Goal: Transaction & Acquisition: Purchase product/service

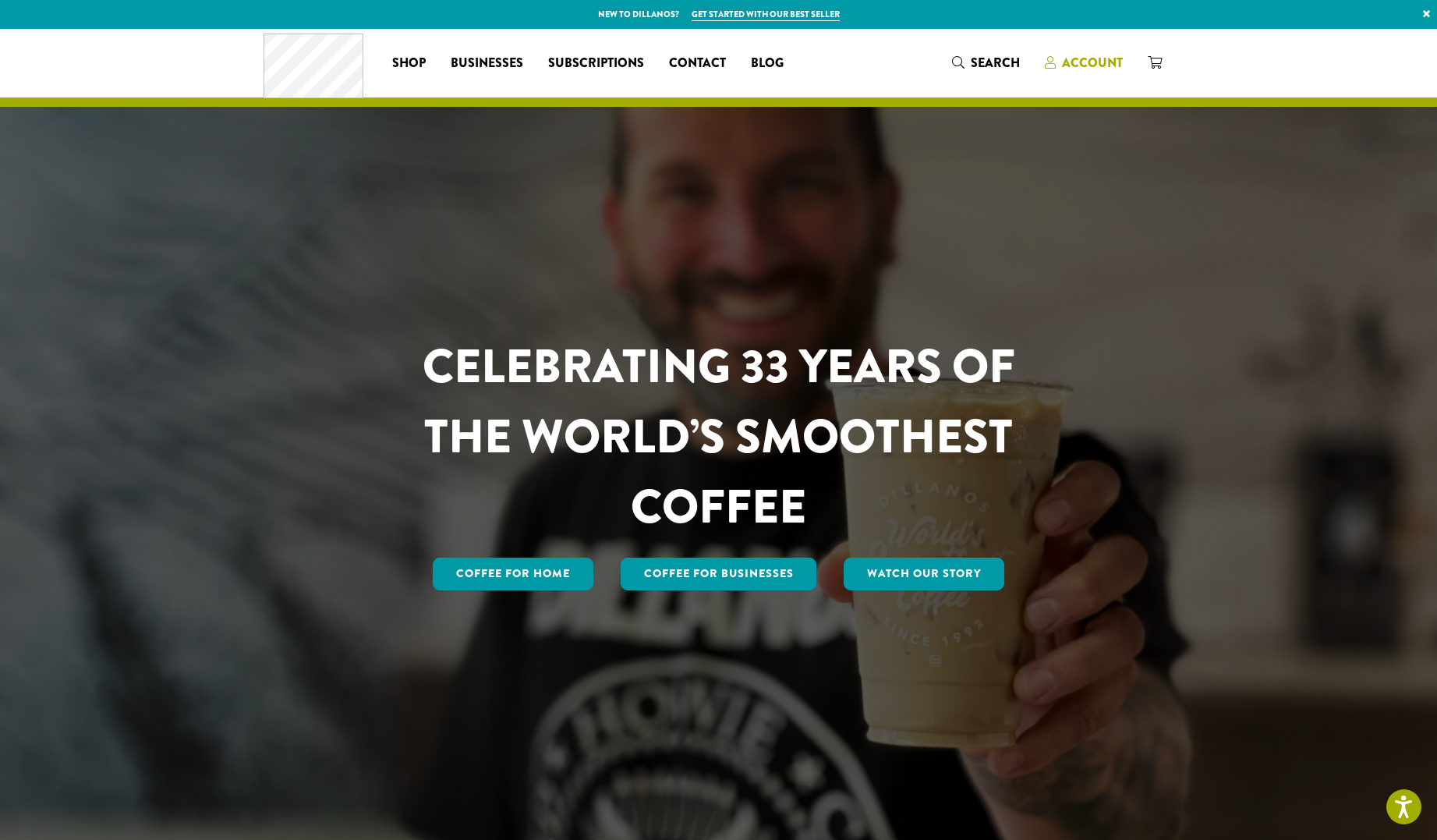
click at [1098, 62] on span "Account" at bounding box center [1093, 63] width 61 height 18
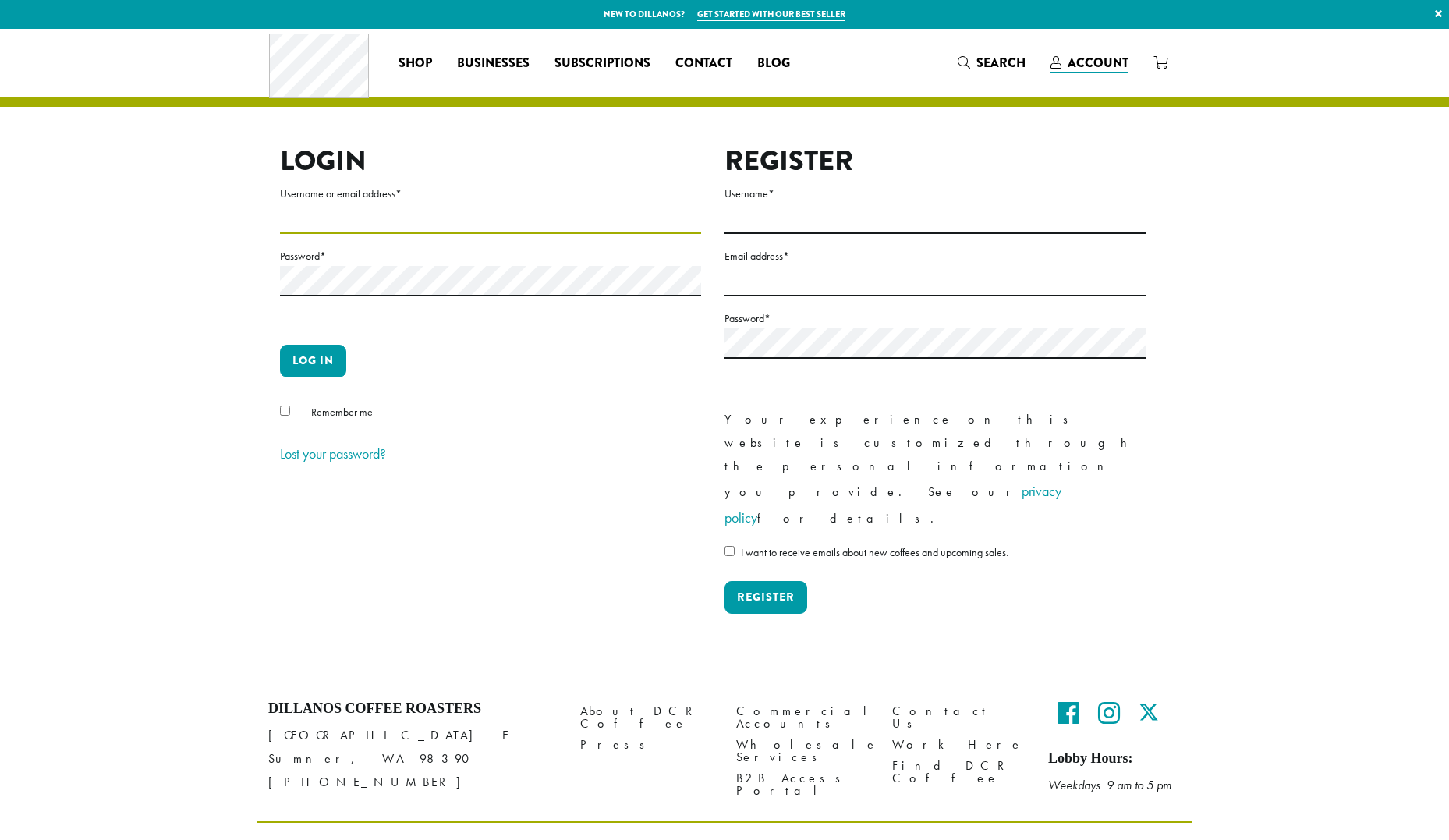
type input "**********"
click at [311, 360] on button "Log in" at bounding box center [313, 360] width 66 height 33
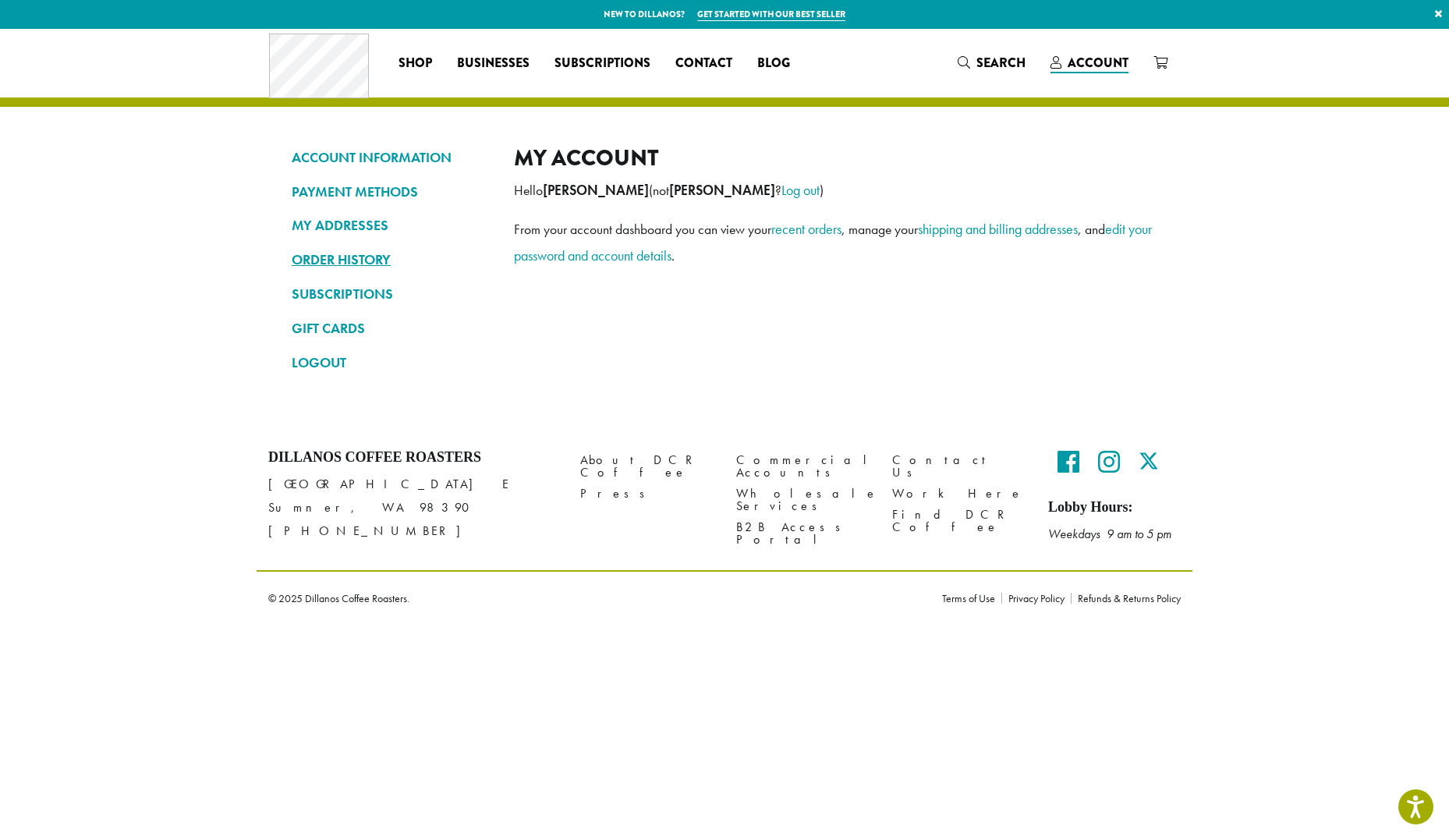
click at [376, 257] on link "ORDER HISTORY" at bounding box center [390, 259] width 199 height 27
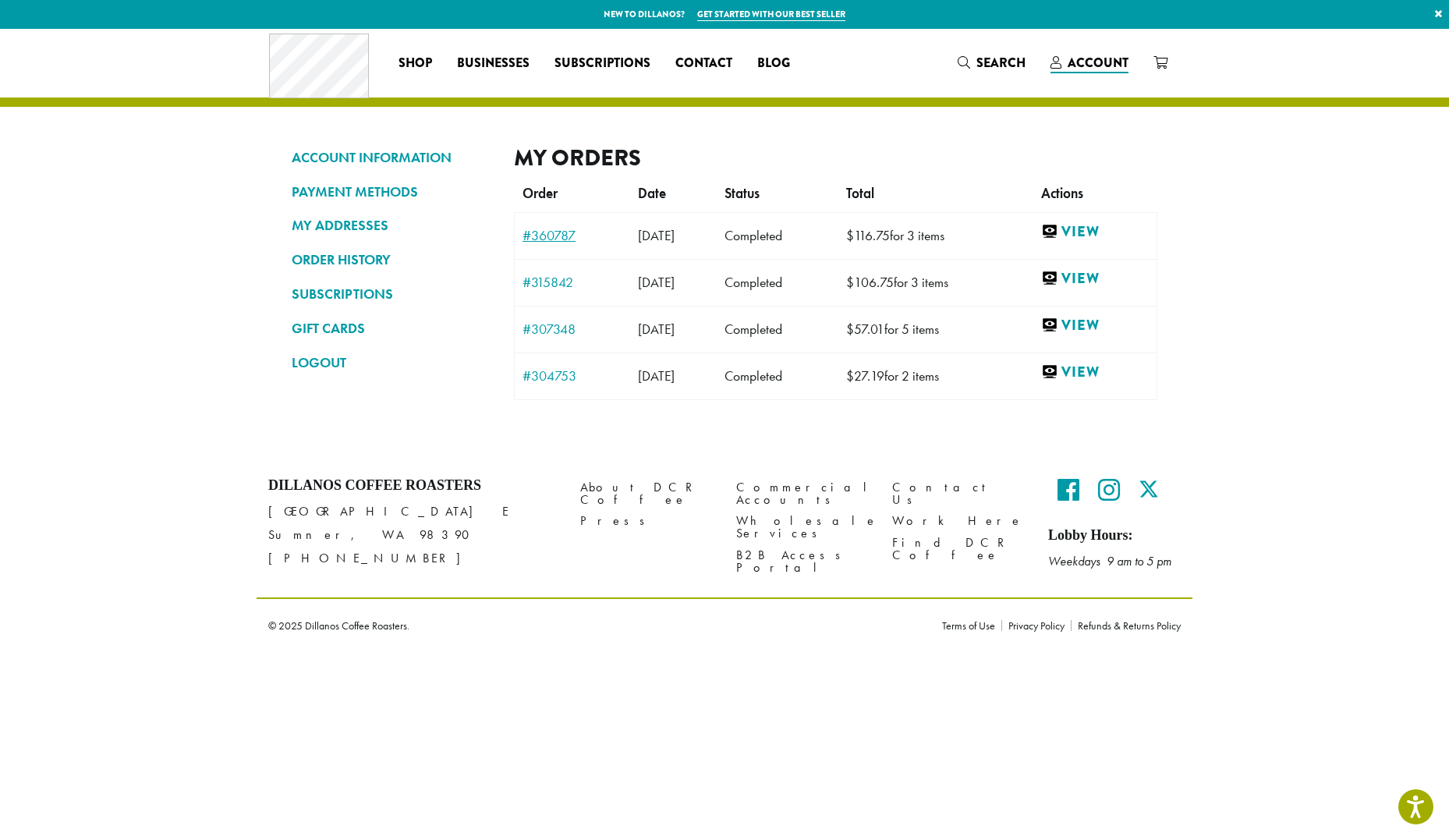
click at [552, 234] on link "#360787" at bounding box center [572, 235] width 100 height 14
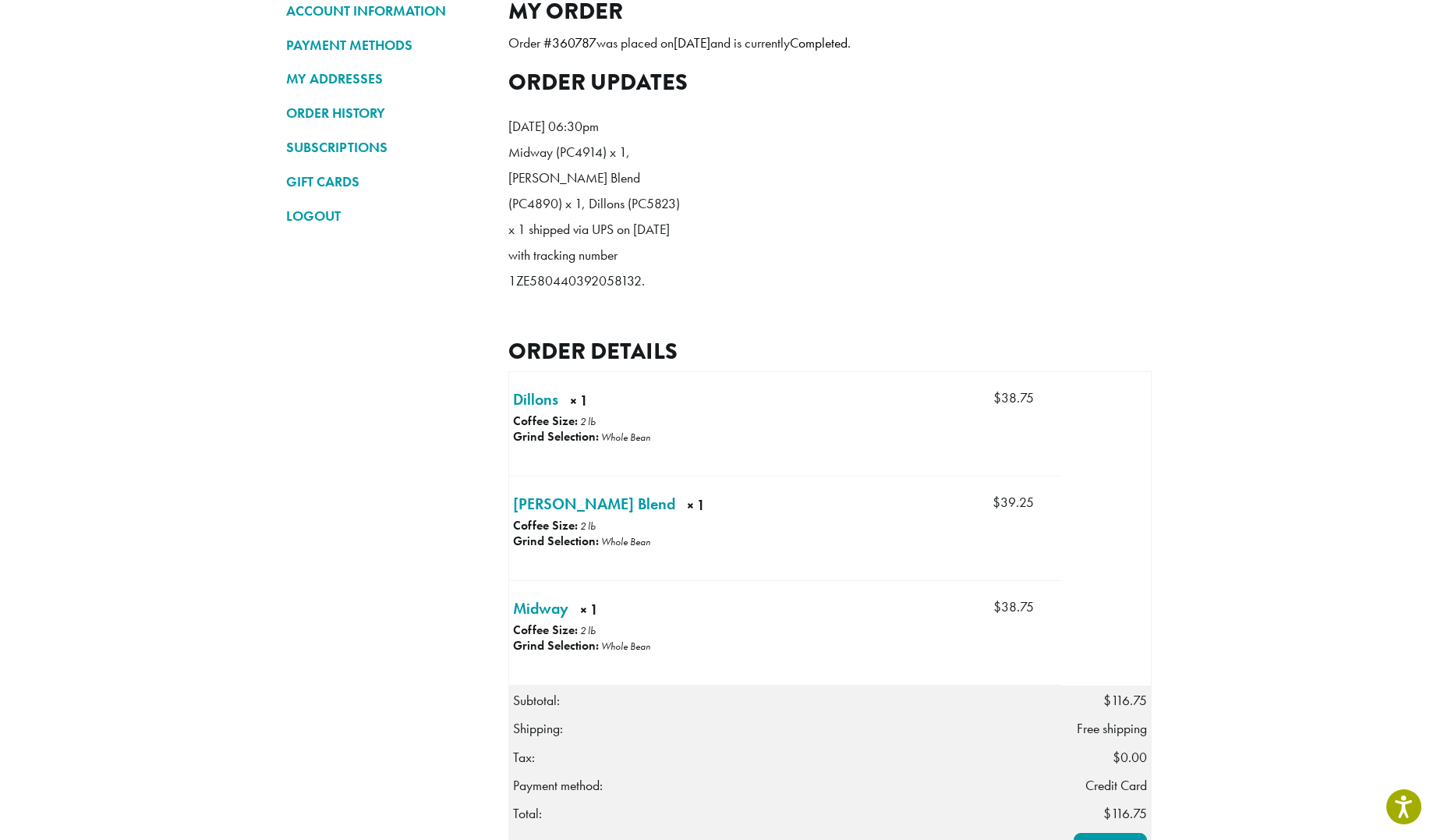
scroll to position [300, 0]
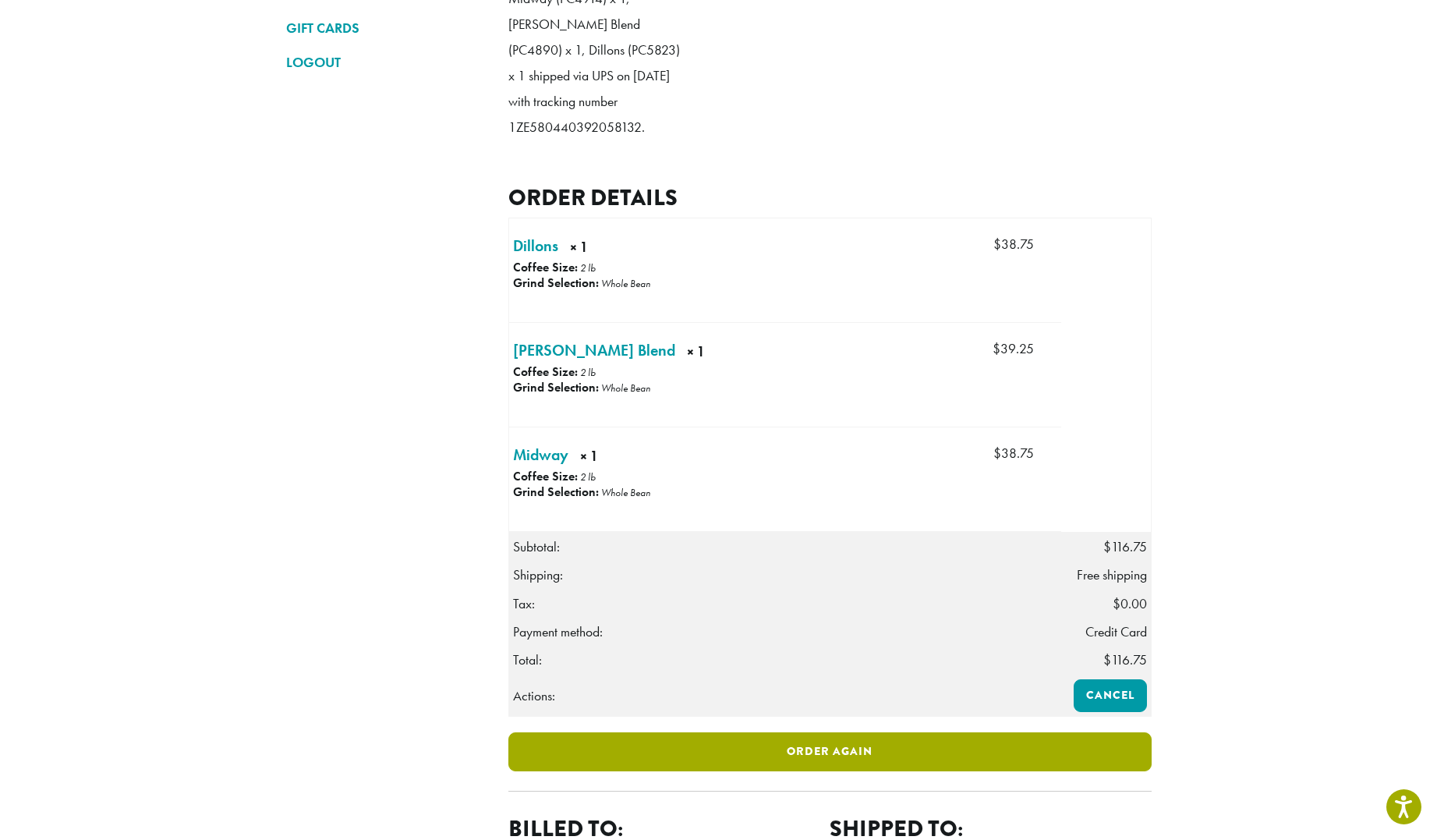
click at [825, 748] on link "Order again" at bounding box center [830, 751] width 644 height 39
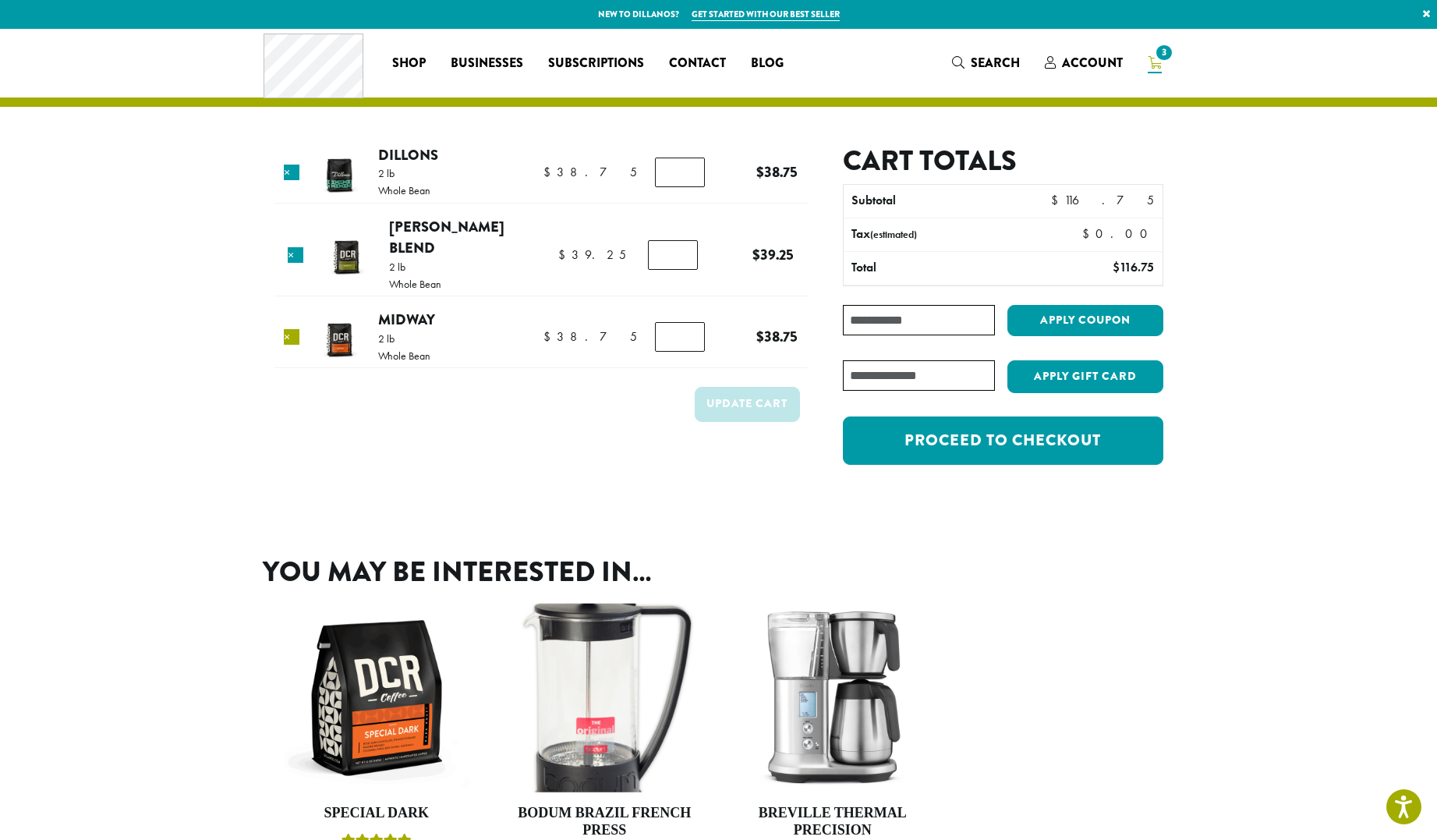
click at [290, 329] on link "×" at bounding box center [291, 336] width 15 height 15
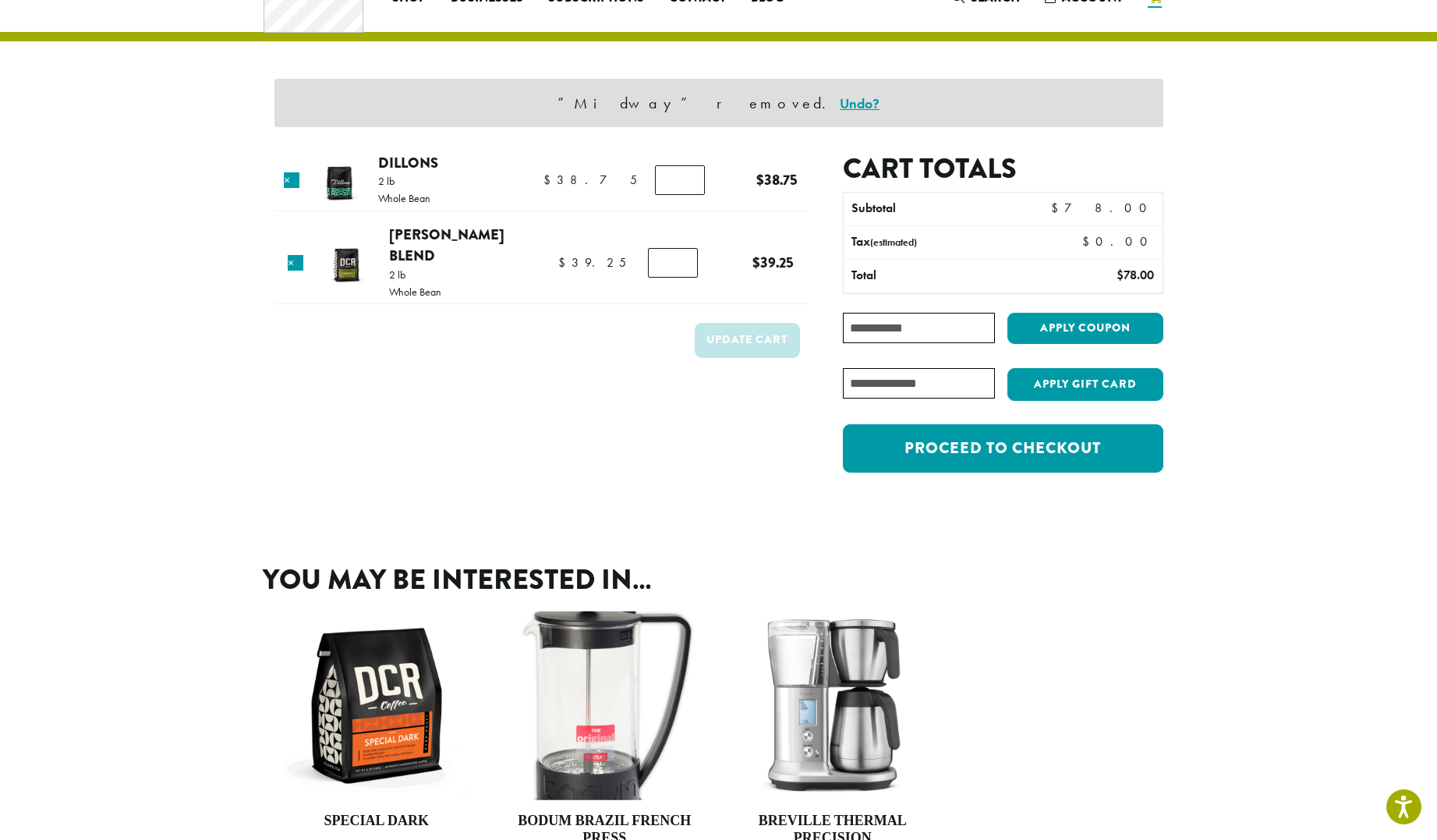
scroll to position [65, 0]
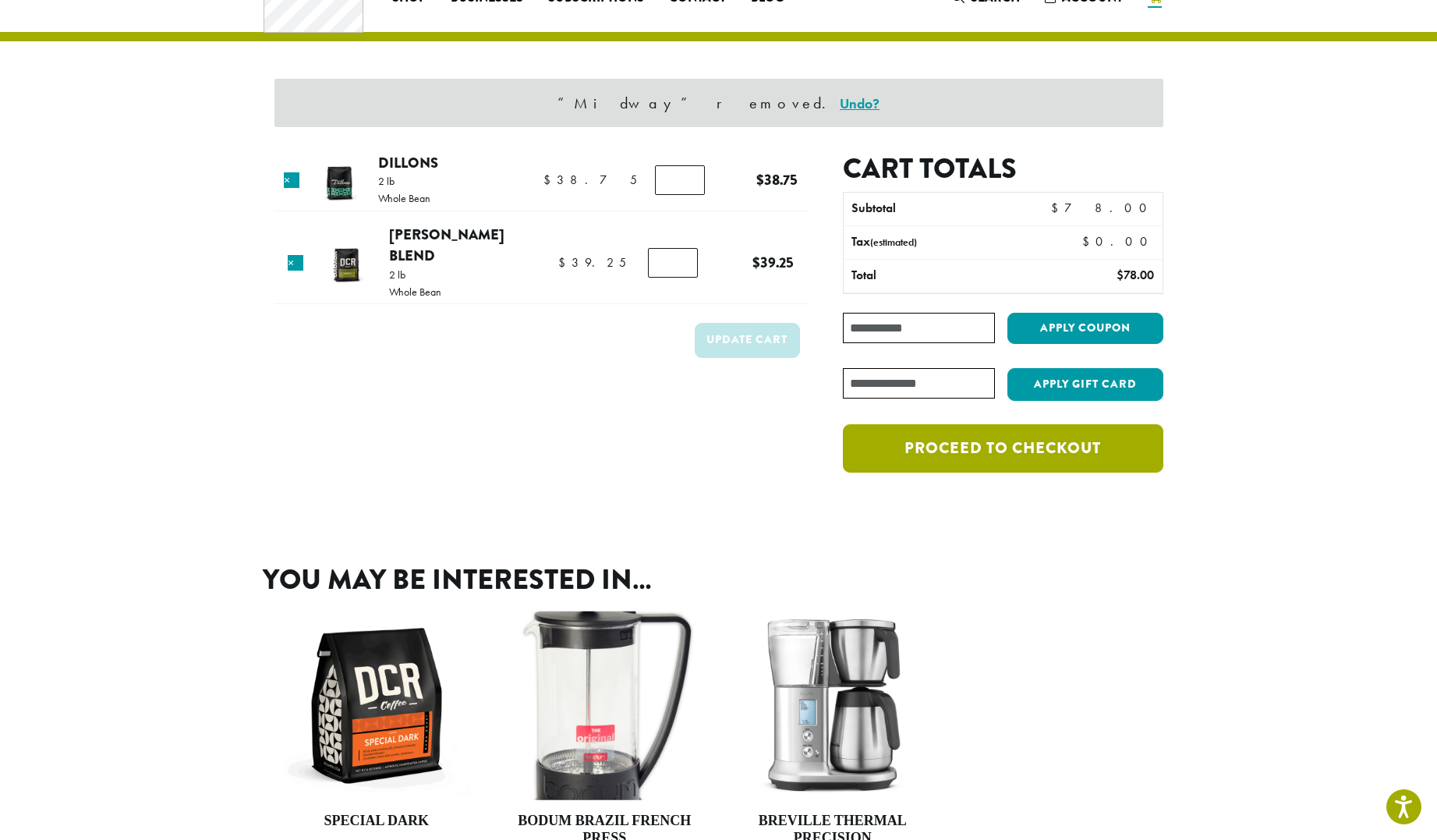
click at [1017, 449] on link "Proceed to checkout" at bounding box center [1003, 448] width 319 height 48
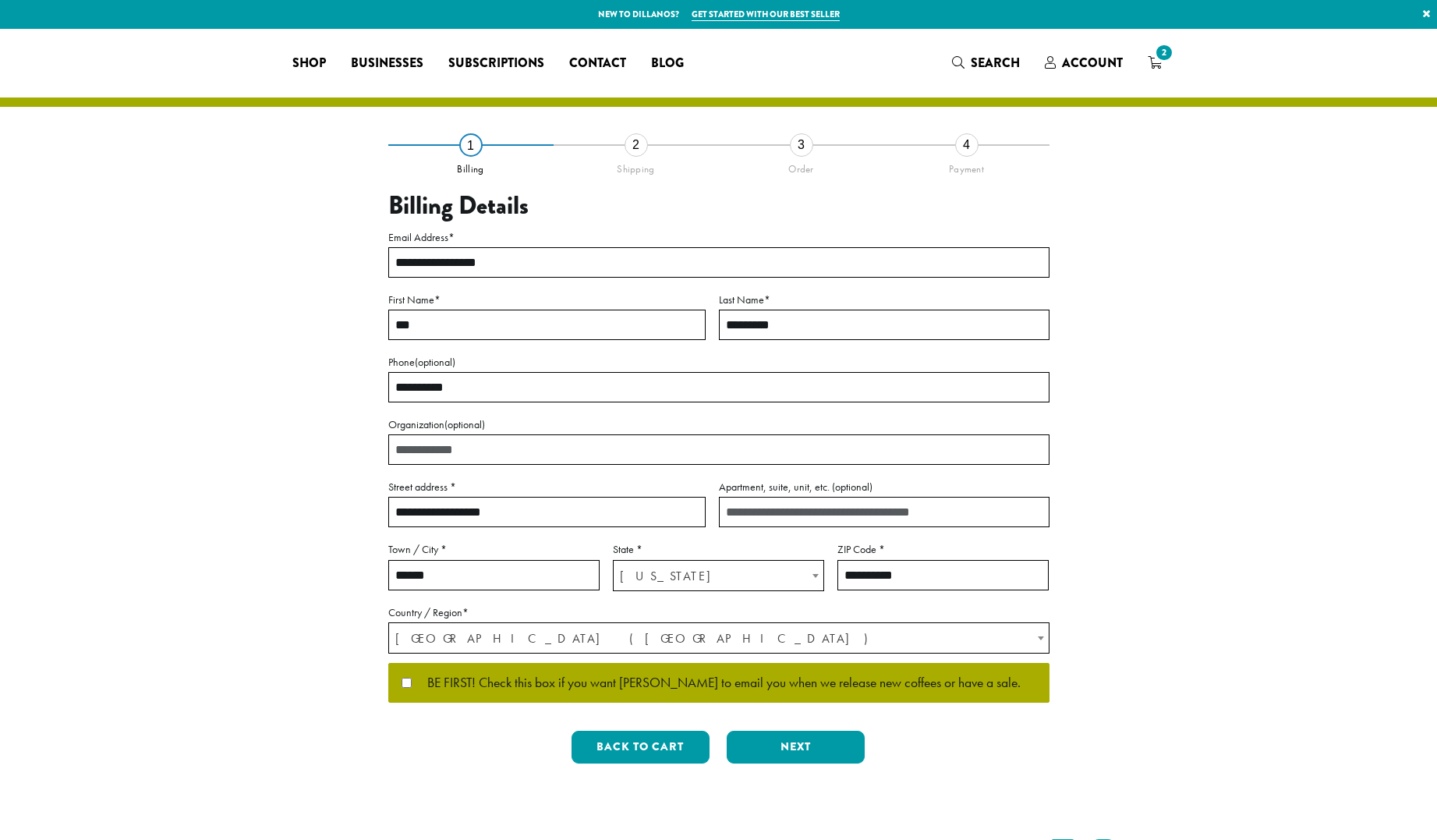
select select "**"
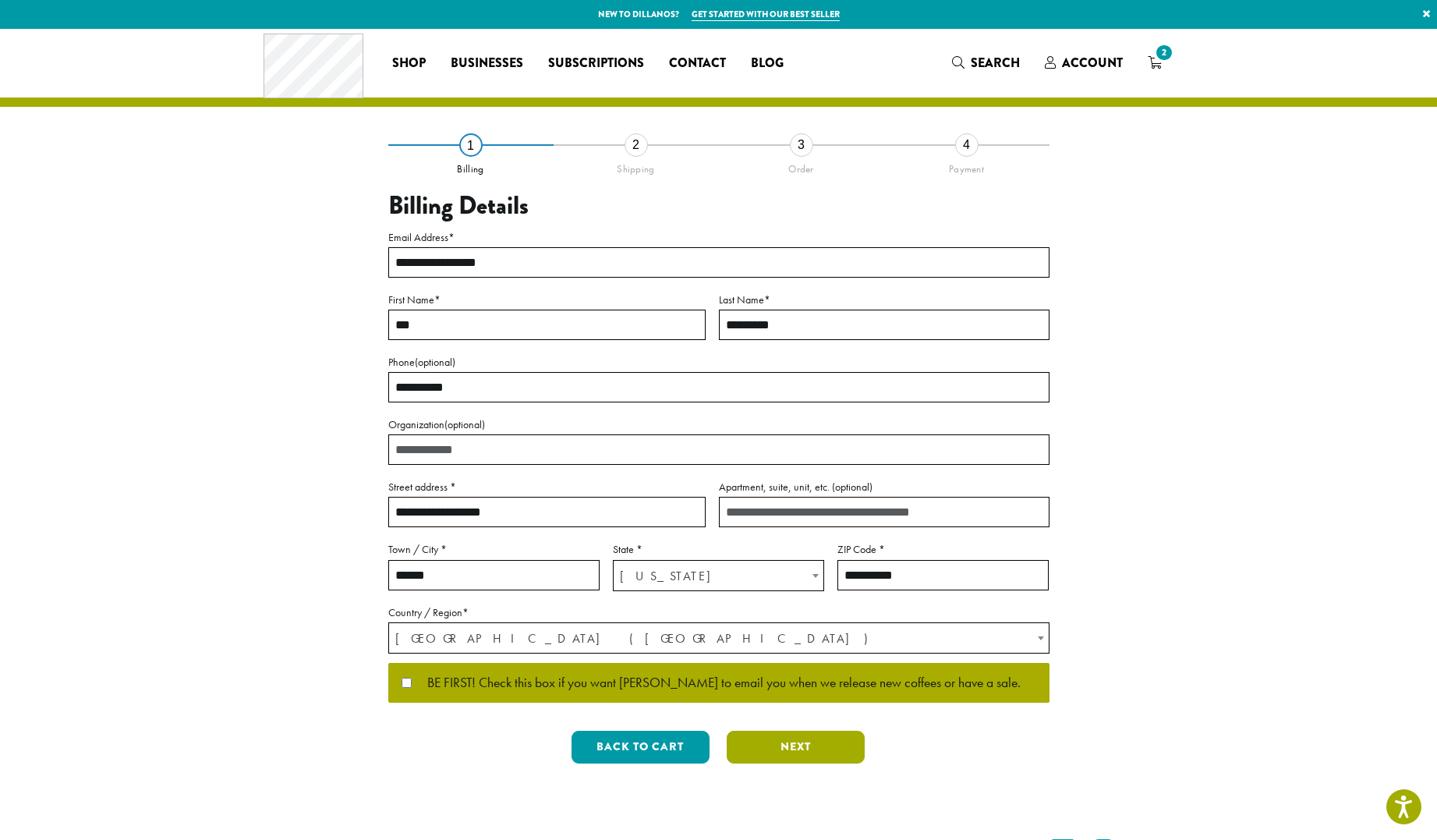
click at [833, 744] on button "Next" at bounding box center [796, 747] width 138 height 33
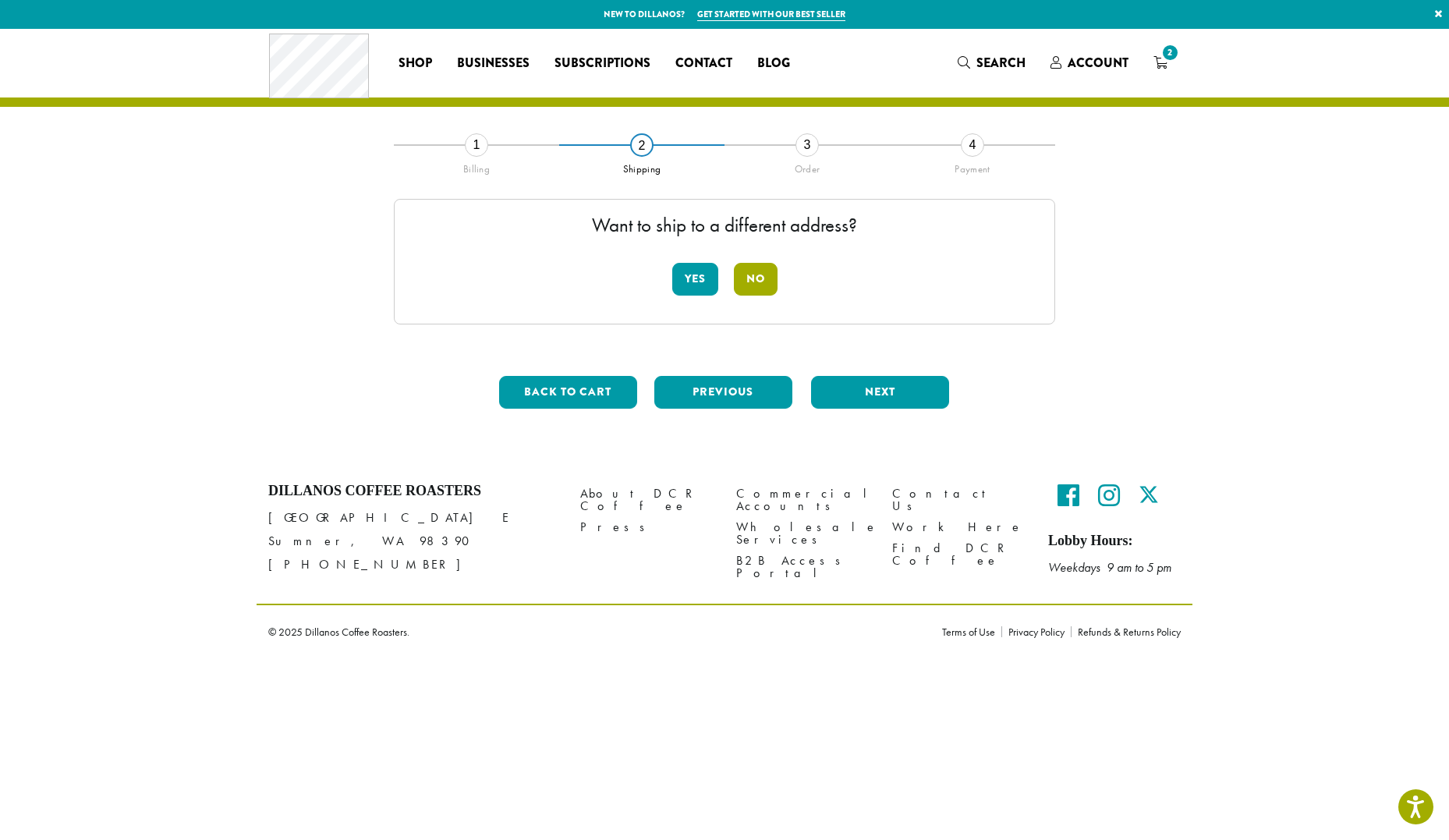
click at [759, 282] on button "No" at bounding box center [755, 279] width 43 height 33
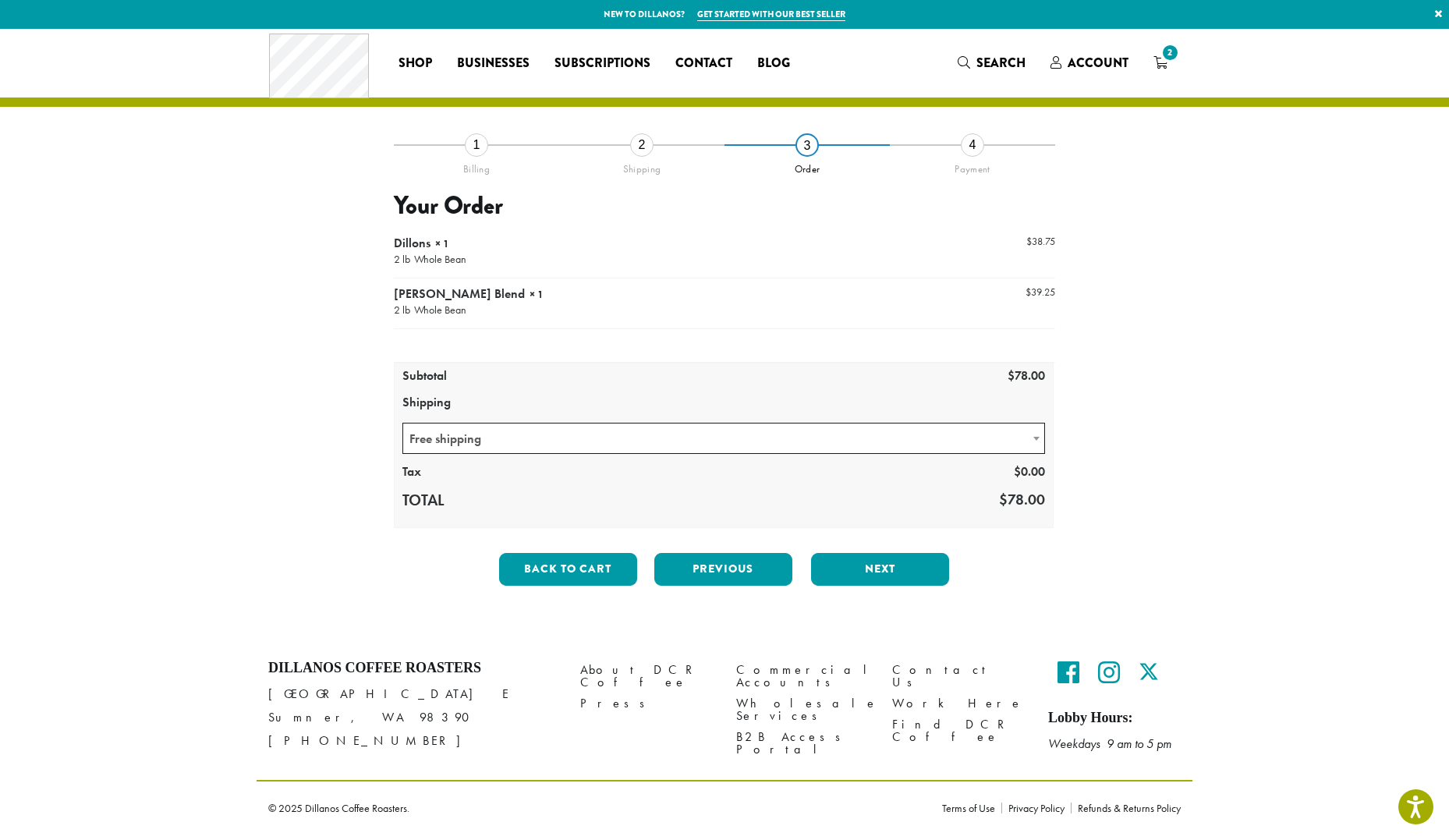
click at [669, 435] on div at bounding box center [724, 377] width 661 height 300
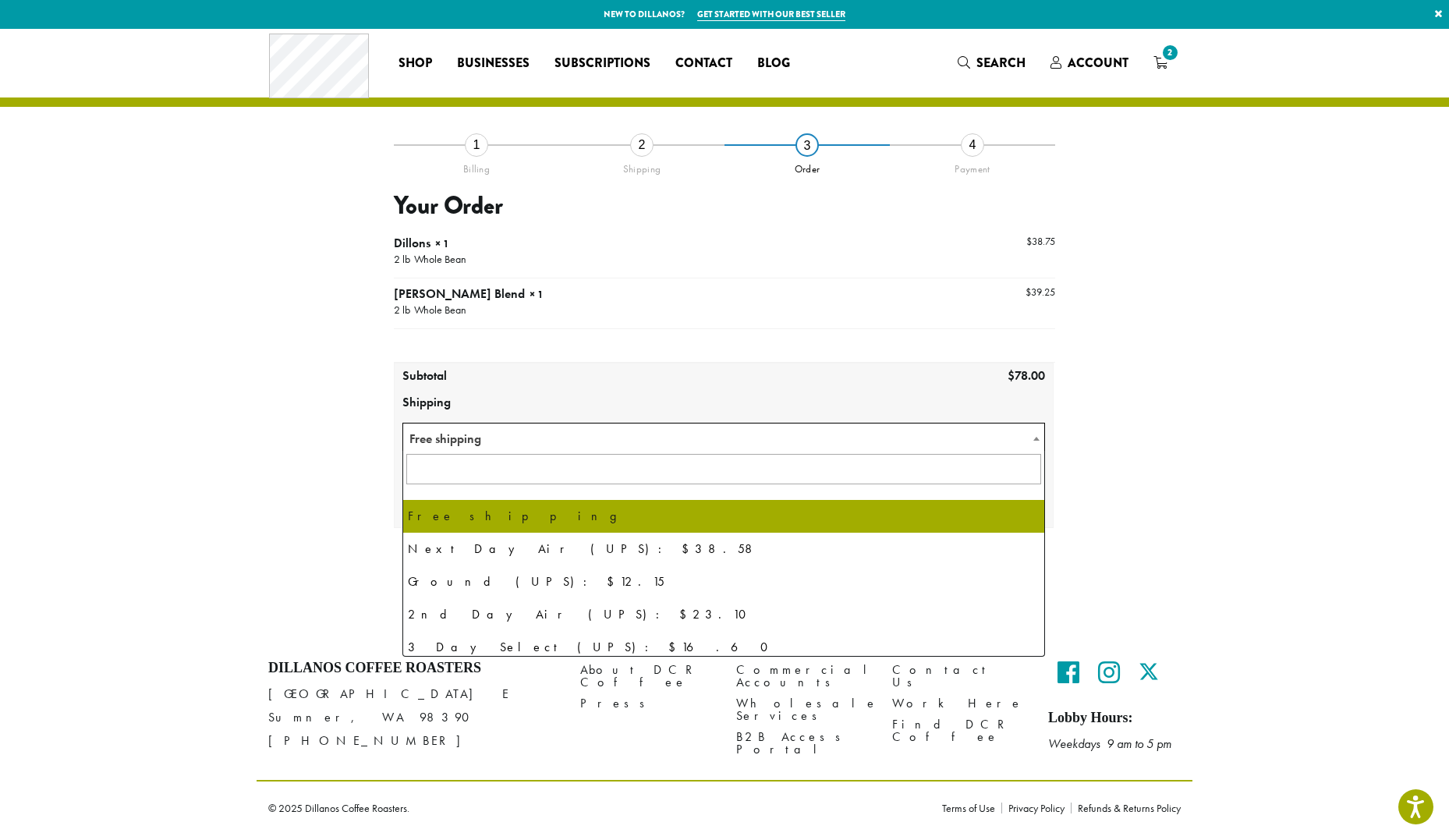
click at [669, 436] on span "Free shipping" at bounding box center [723, 439] width 641 height 31
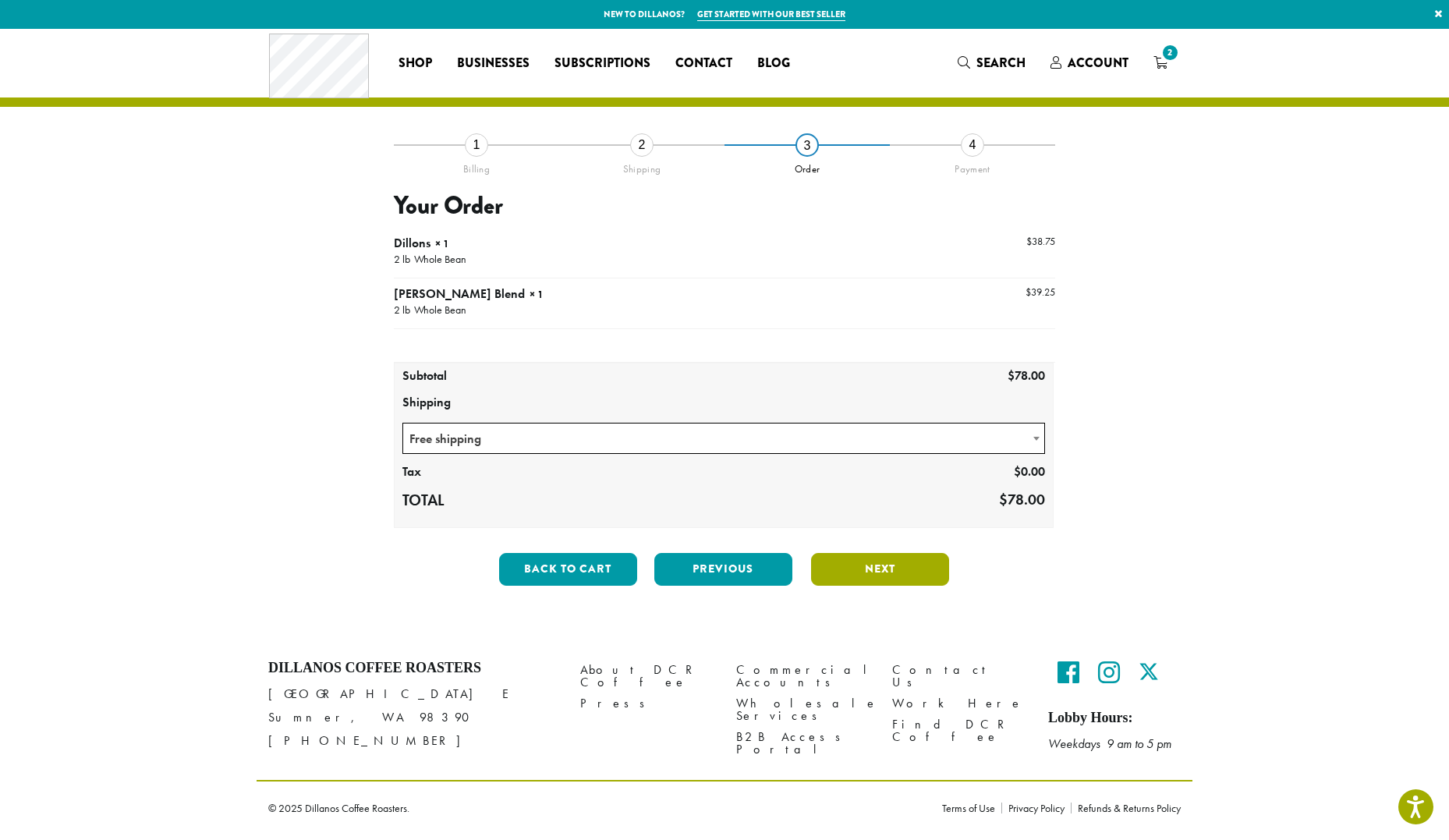
click at [890, 576] on button "Next" at bounding box center [880, 569] width 138 height 33
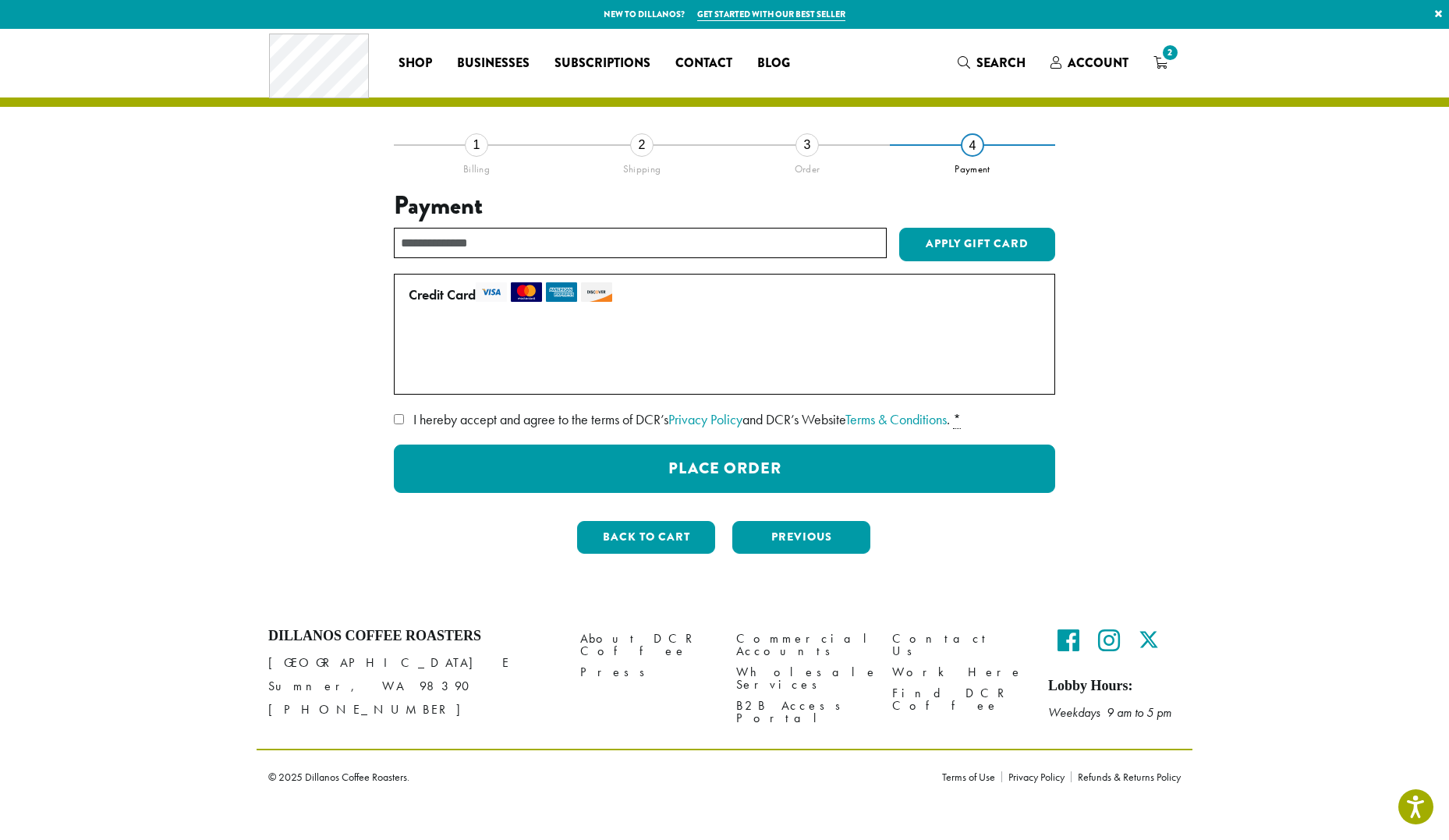
click at [472, 372] on label "Use a new card" at bounding box center [721, 373] width 625 height 25
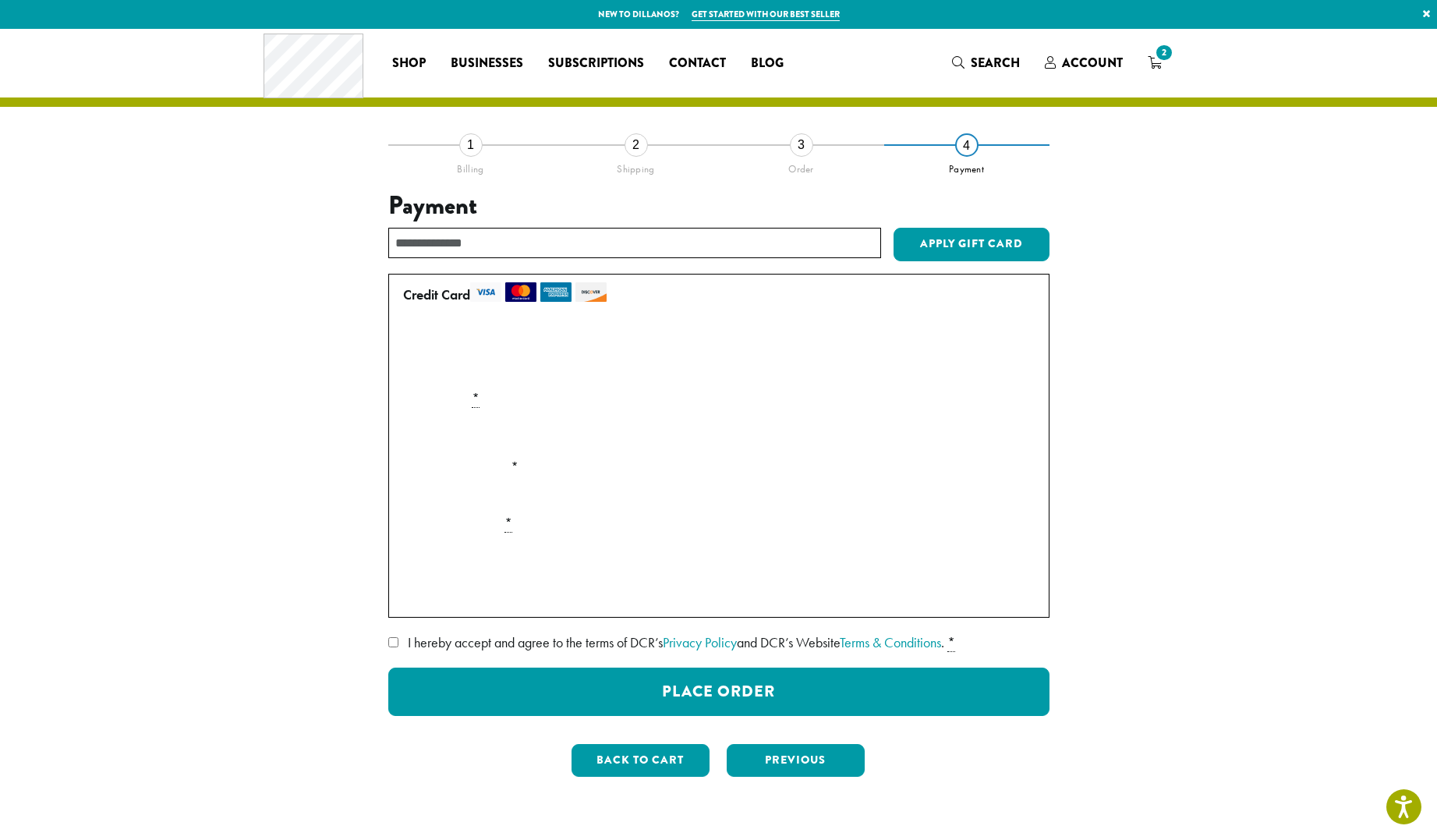
click at [297, 565] on div "**********" at bounding box center [718, 467] width 889 height 645
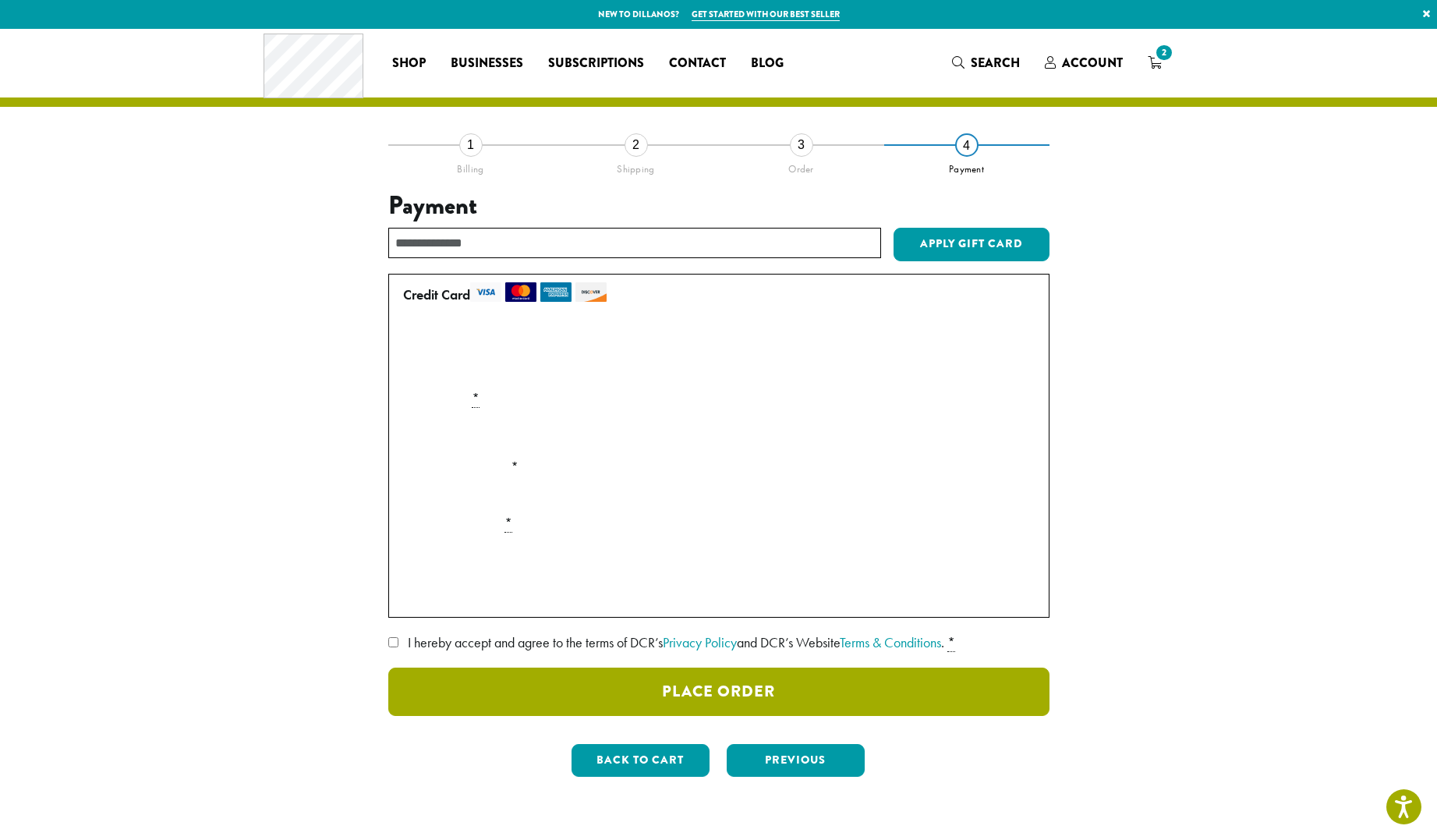
click at [792, 697] on button "Place Order" at bounding box center [719, 692] width 661 height 48
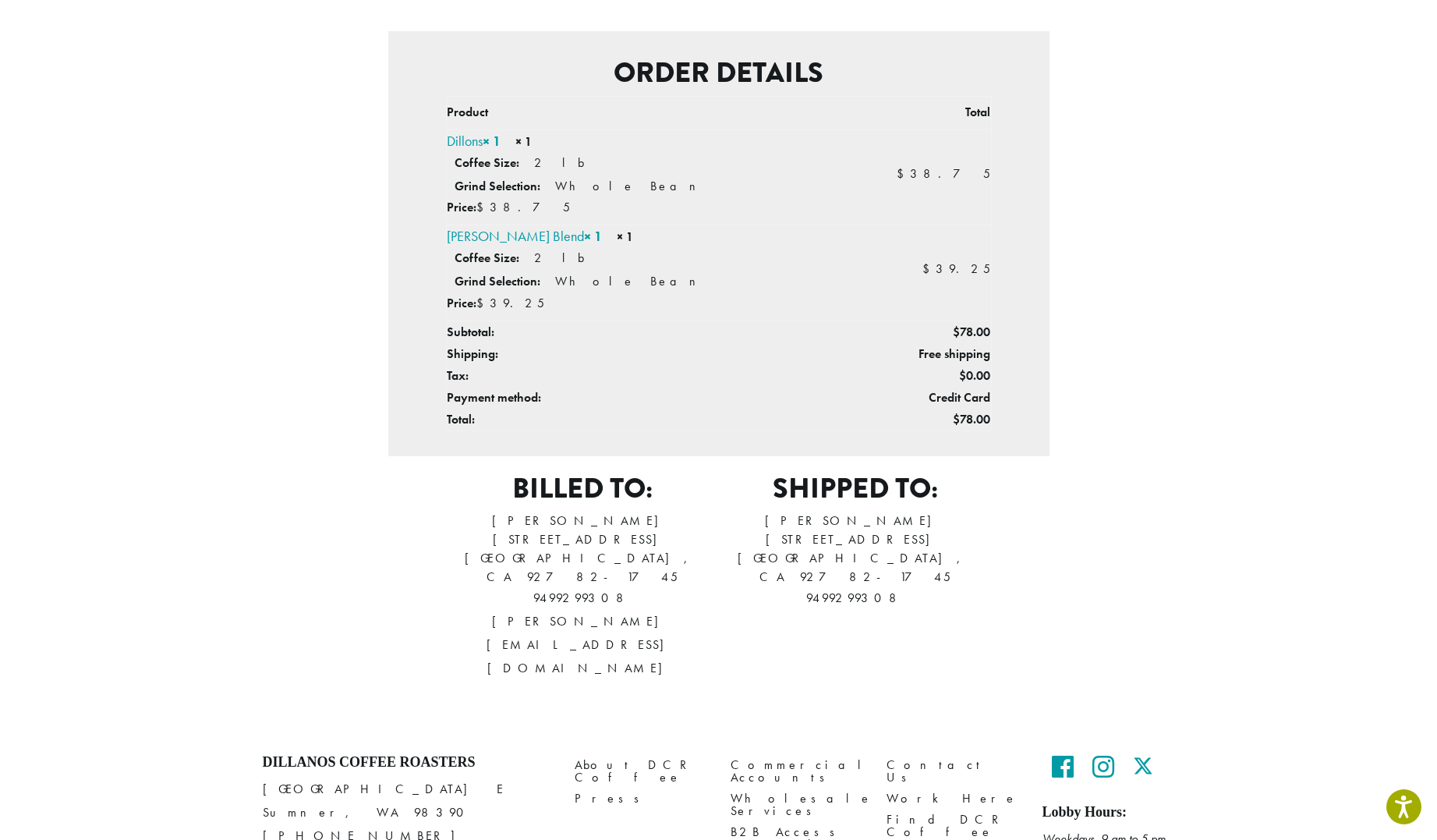
scroll to position [389, 0]
